Goal: Transaction & Acquisition: Purchase product/service

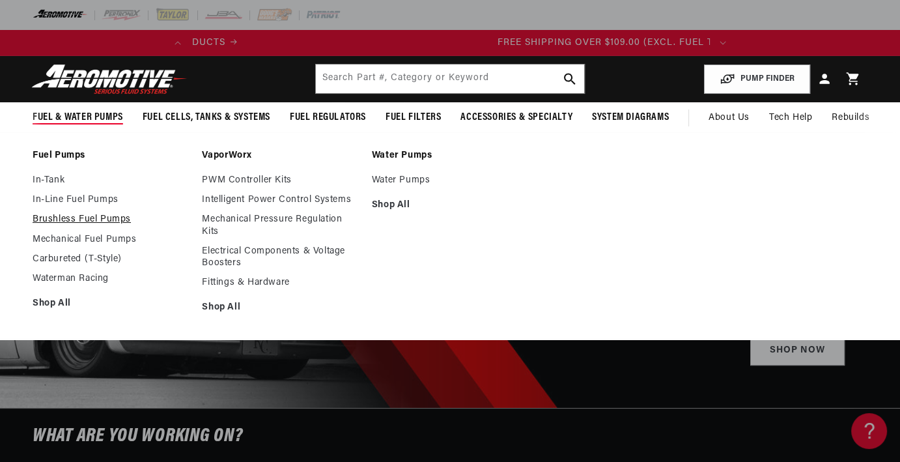
click at [74, 218] on link "Brushless Fuel Pumps" at bounding box center [111, 220] width 156 height 12
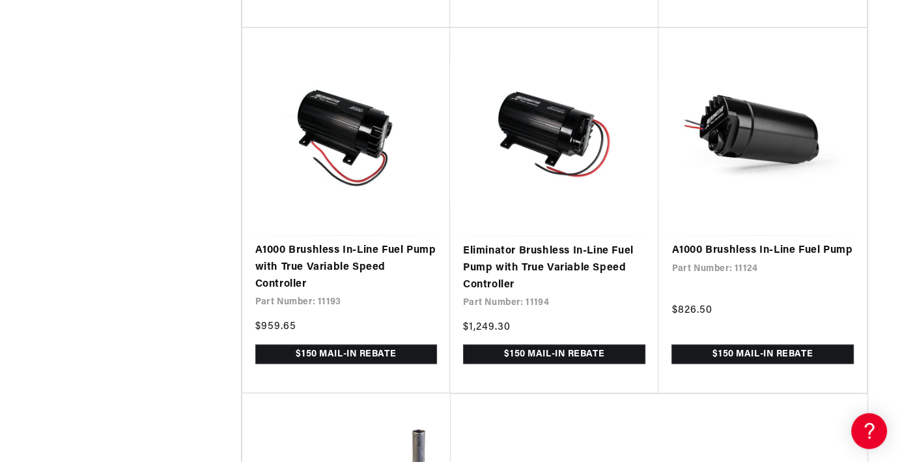
scroll to position [0, 515]
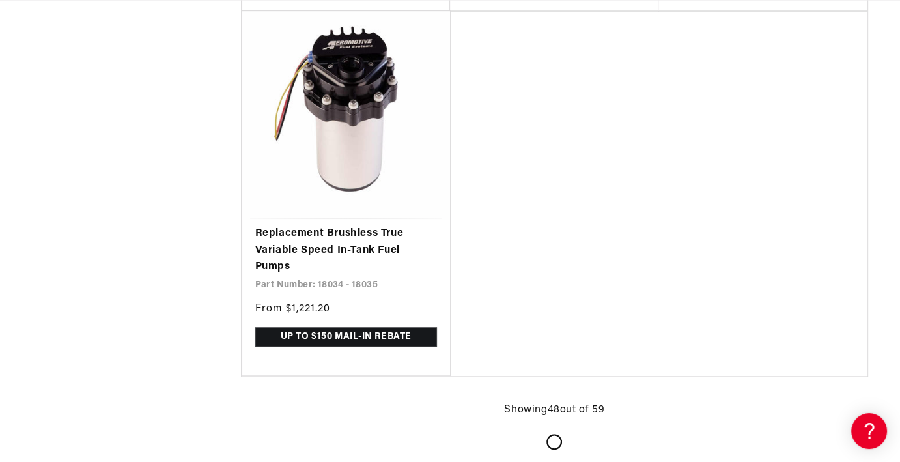
scroll to position [6179, 0]
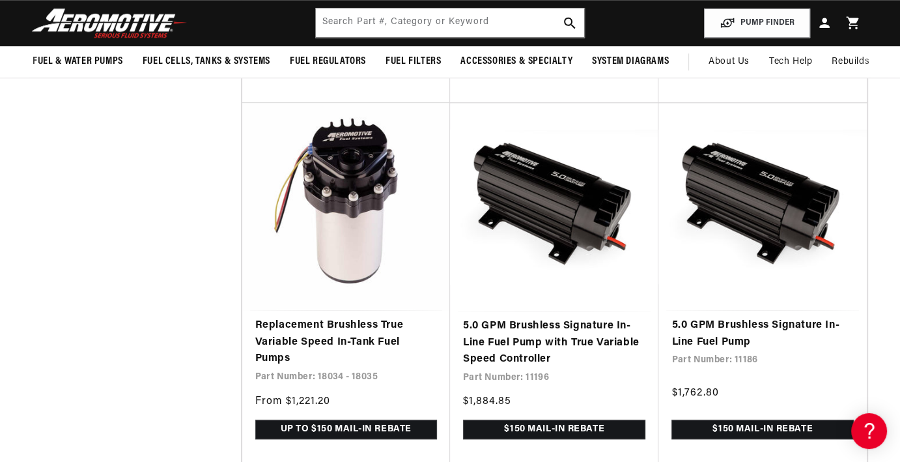
scroll to position [0, 515]
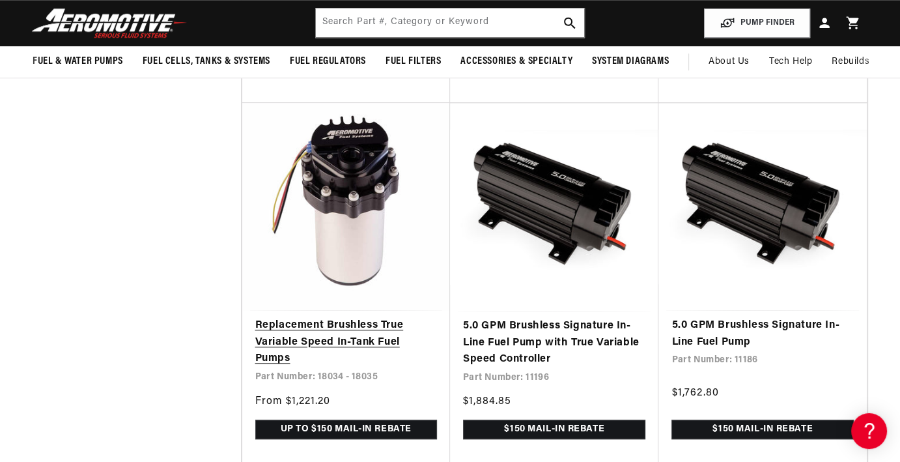
click at [354, 328] on link "Replacement Brushless True Variable Speed In-Tank Fuel Pumps" at bounding box center [346, 342] width 182 height 50
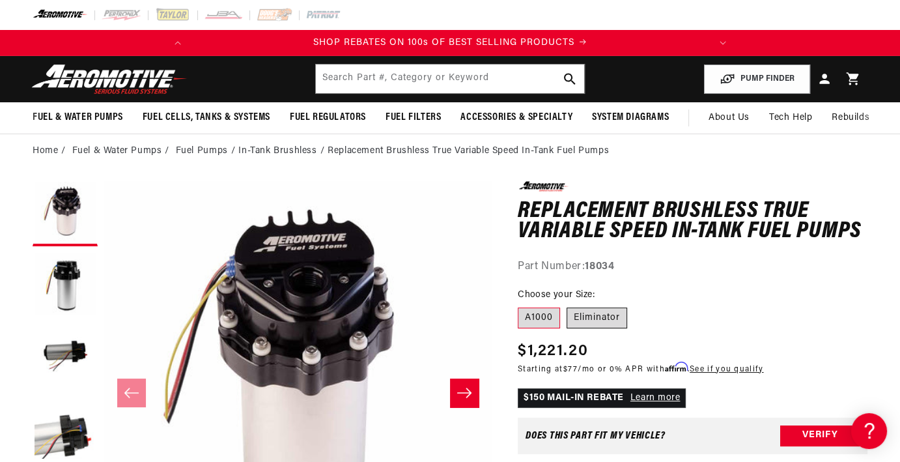
click at [599, 317] on label "Eliminator" at bounding box center [597, 317] width 61 height 21
click at [567, 306] on input "Eliminator" at bounding box center [567, 305] width 1 height 1
radio input "true"
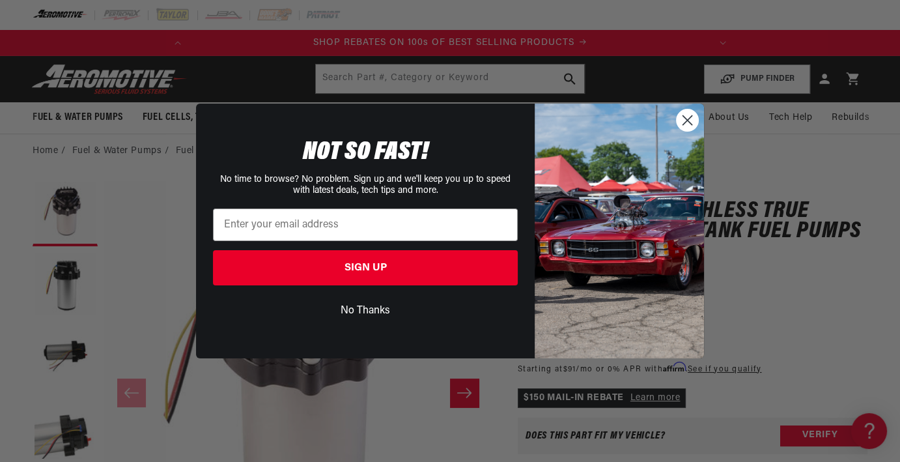
click at [680, 121] on circle "Close dialog" at bounding box center [687, 119] width 21 height 21
